Goal: Information Seeking & Learning: Learn about a topic

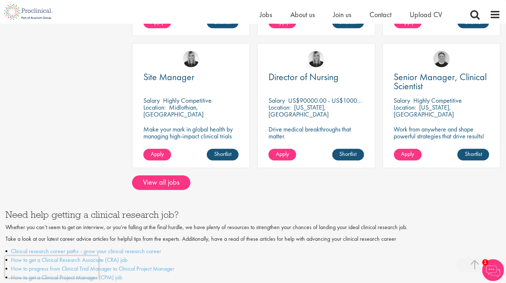
scroll to position [599, 0]
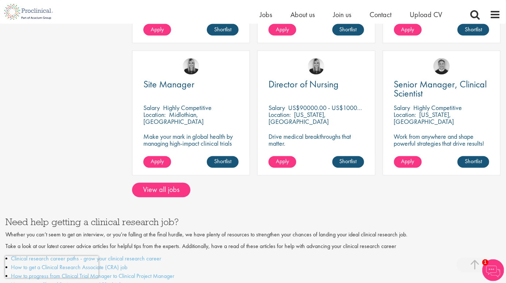
click at [168, 198] on div at bounding box center [253, 202] width 506 height 8
click at [166, 185] on link "View all jobs" at bounding box center [161, 190] width 58 height 15
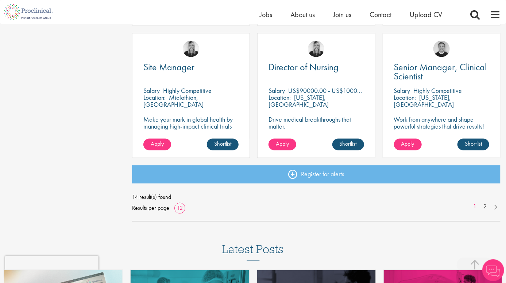
scroll to position [529, 0]
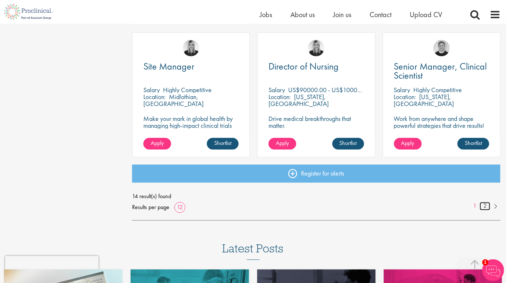
click at [486, 204] on link "2" at bounding box center [485, 206] width 11 height 8
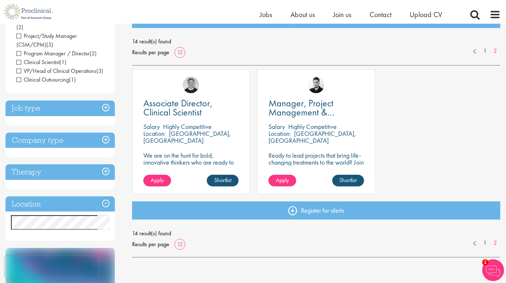
scroll to position [96, 0]
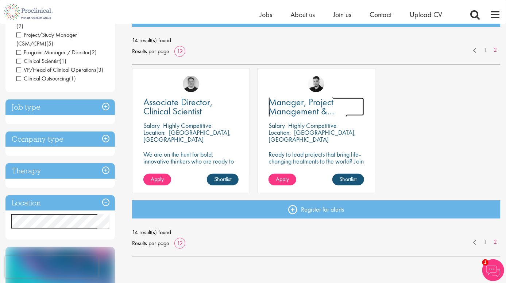
click at [319, 107] on span "Manager, Project Management & Operational Delivery" at bounding box center [307, 111] width 78 height 31
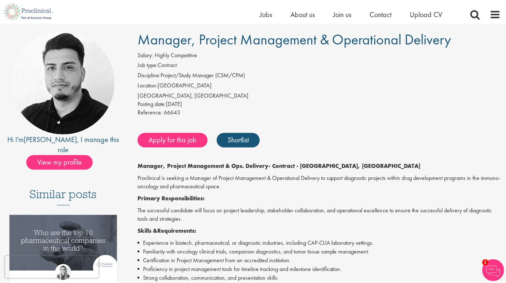
scroll to position [29, 0]
